Goal: Navigation & Orientation: Find specific page/section

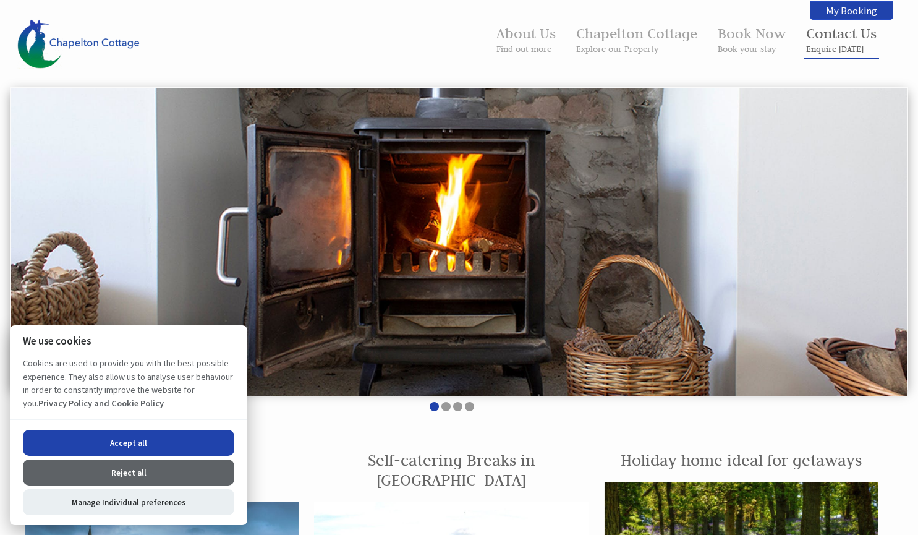
click at [843, 38] on link "Contact Us Enquire [DATE]" at bounding box center [841, 39] width 70 height 30
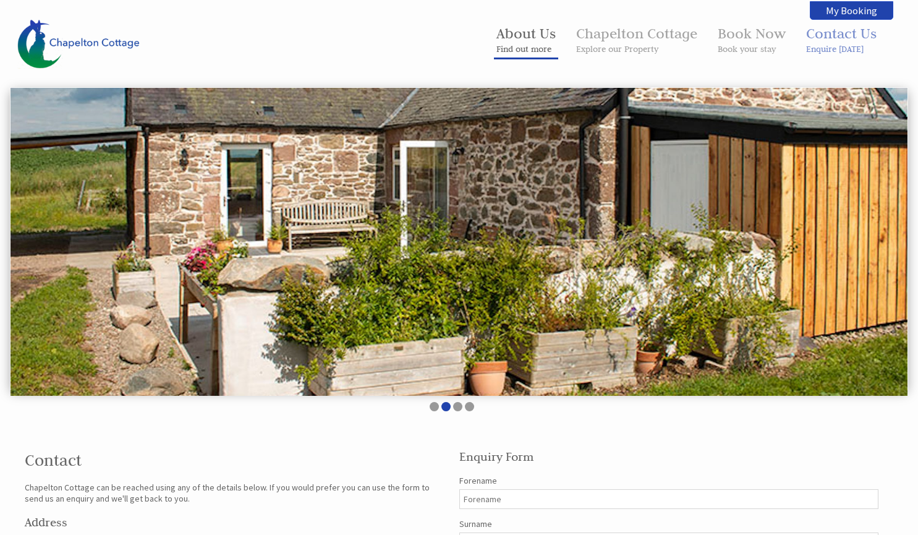
click at [537, 33] on link "About Us Find out more" at bounding box center [525, 39] width 59 height 30
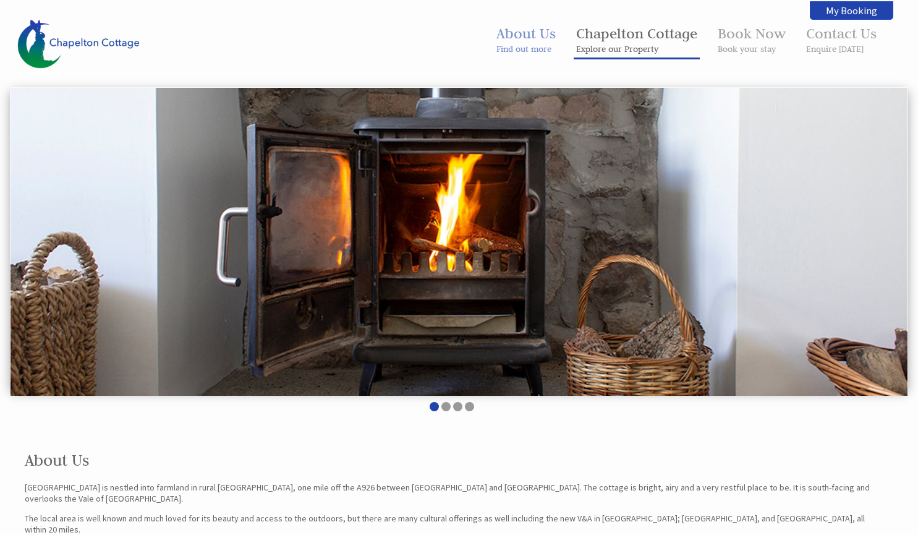
click at [606, 27] on link "Chapelton Cottage Explore our Property" at bounding box center [636, 39] width 121 height 30
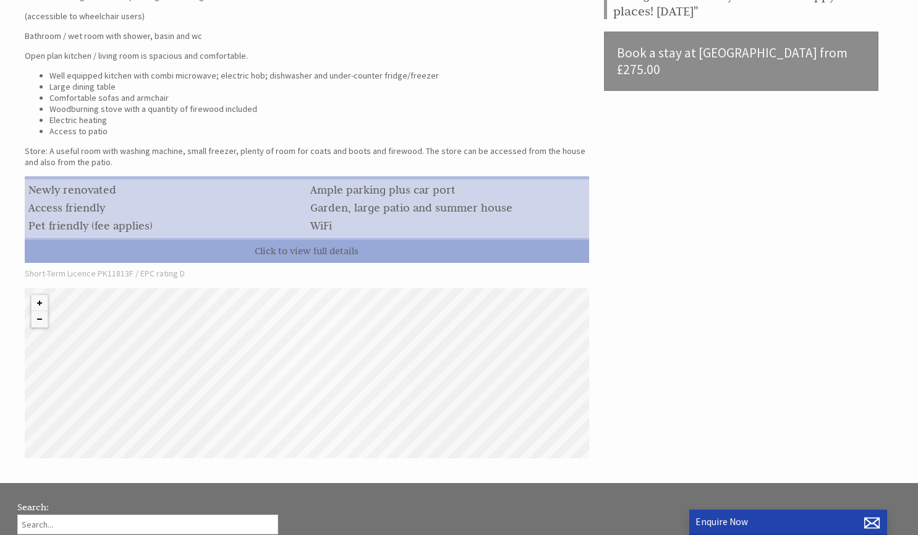
scroll to position [532, 0]
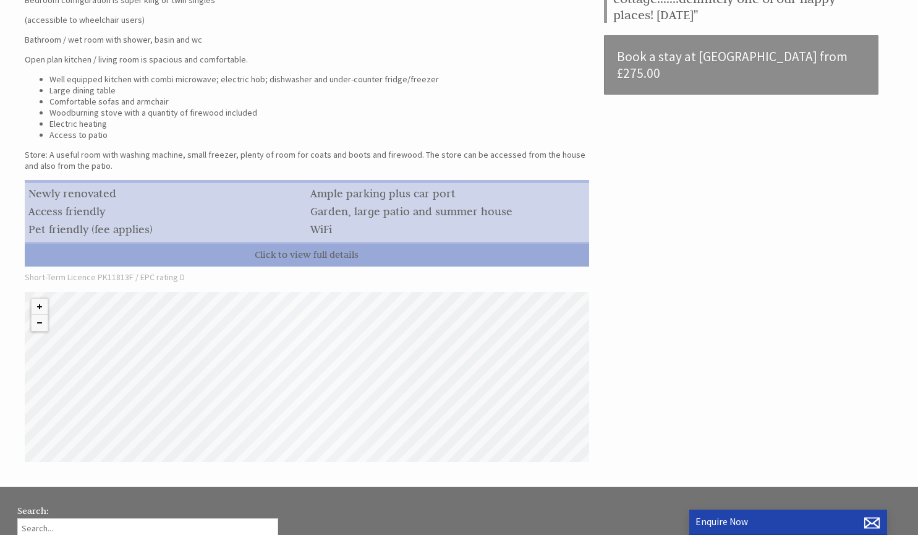
click at [338, 380] on div "© MapTiler © OpenStreetMap contributors" at bounding box center [307, 377] width 564 height 170
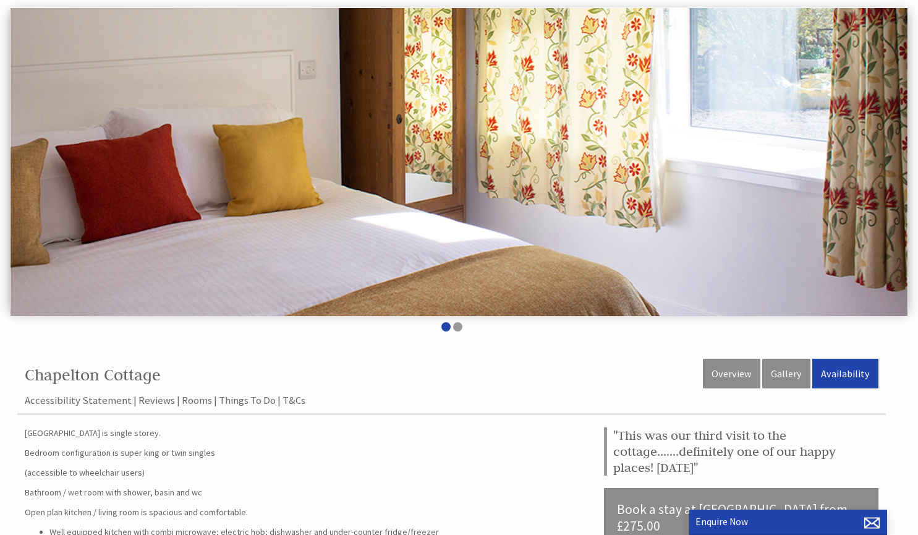
scroll to position [0, 0]
